Goal: Information Seeking & Learning: Understand process/instructions

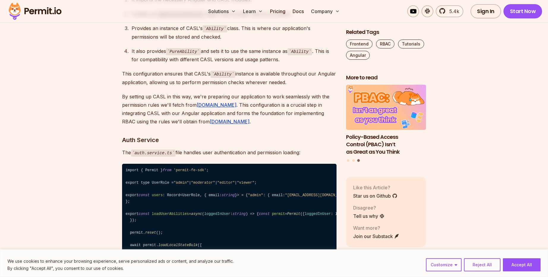
scroll to position [2437, 0]
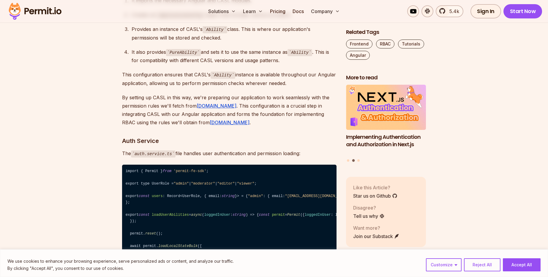
click at [81, 94] on section "Table of Contents Securing large-scale Angular applications demands more than s…" at bounding box center [274, 74] width 548 height 4320
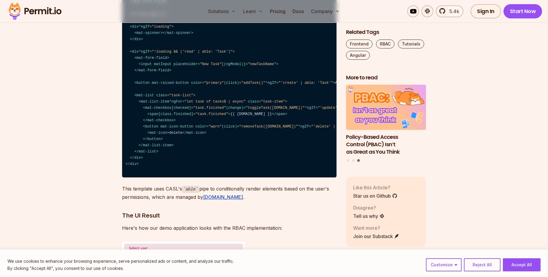
scroll to position [3355, 0]
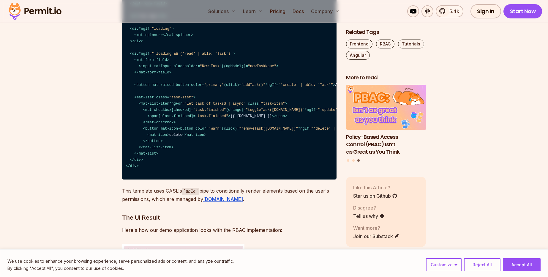
drag, startPoint x: 120, startPoint y: 70, endPoint x: 254, endPoint y: 103, distance: 138.1
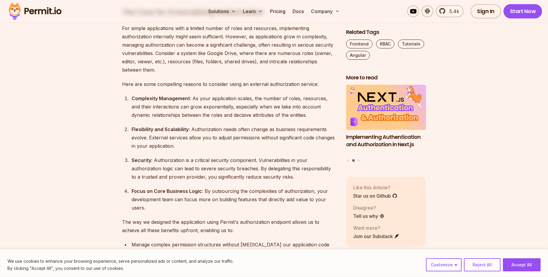
scroll to position [4046, 0]
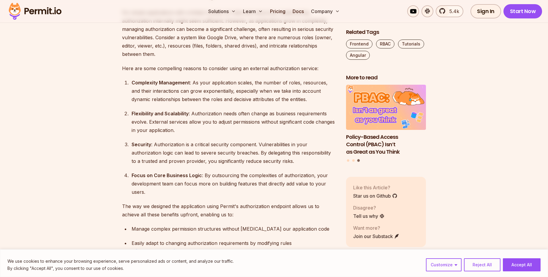
drag, startPoint x: 125, startPoint y: 97, endPoint x: 230, endPoint y: 121, distance: 107.4
drag, startPoint x: 230, startPoint y: 121, endPoint x: 107, endPoint y: 103, distance: 124.4
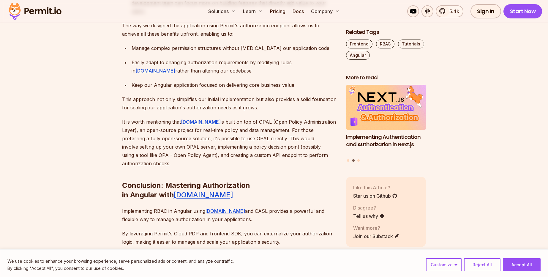
scroll to position [4228, 0]
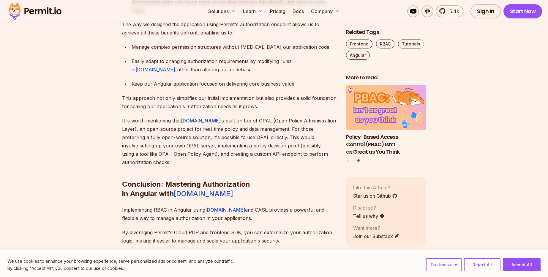
drag, startPoint x: 129, startPoint y: 64, endPoint x: 288, endPoint y: 73, distance: 159.5
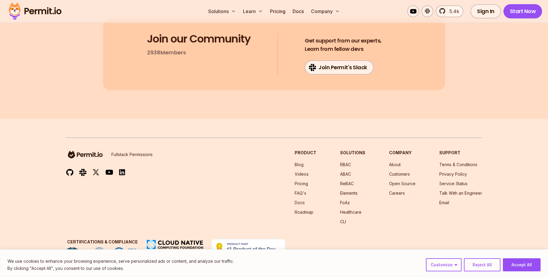
scroll to position [5005, 0]
